Goal: Task Accomplishment & Management: Manage account settings

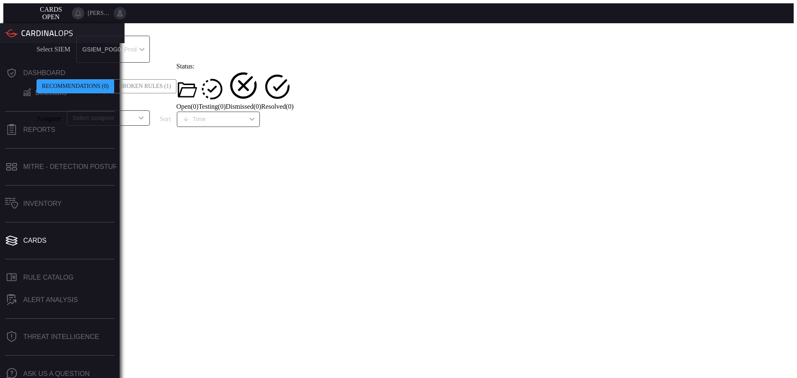
scroll to position [5, 0]
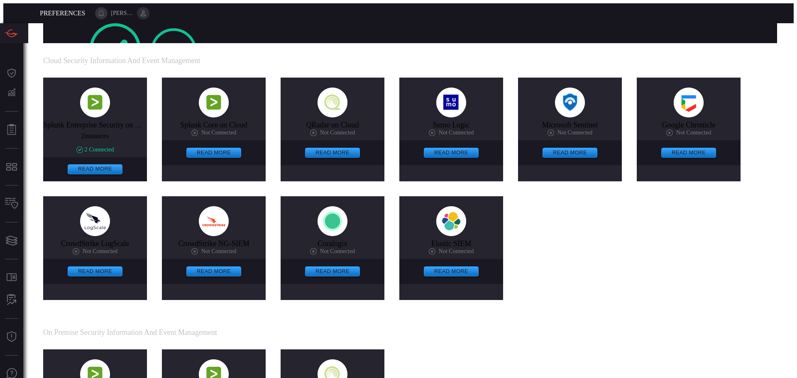
scroll to position [308, 0]
click at [149, 11] on button at bounding box center [143, 13] width 12 height 12
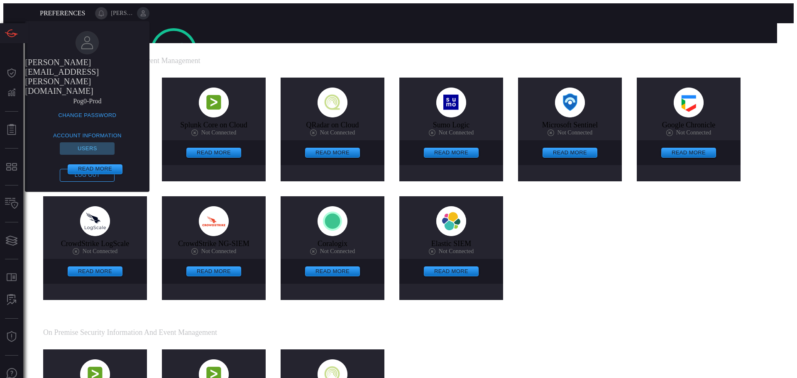
click at [115, 142] on button "Users" at bounding box center [87, 148] width 55 height 13
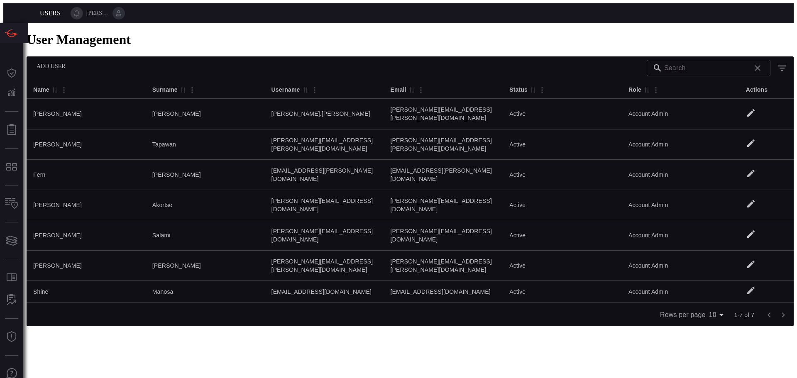
click at [63, 65] on button "Add user" at bounding box center [51, 66] width 42 height 13
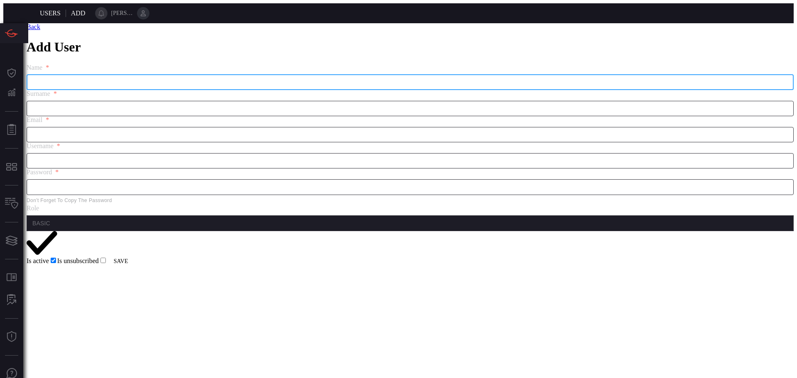
click at [82, 90] on input "text" at bounding box center [410, 82] width 767 height 15
click at [36, 268] on div "Back Add User name * ​ surname * ​ email * ​ username * ​ password * ​ Don't fo…" at bounding box center [410, 145] width 767 height 245
click at [40, 30] on span "Back" at bounding box center [34, 26] width 14 height 7
